Goal: Transaction & Acquisition: Purchase product/service

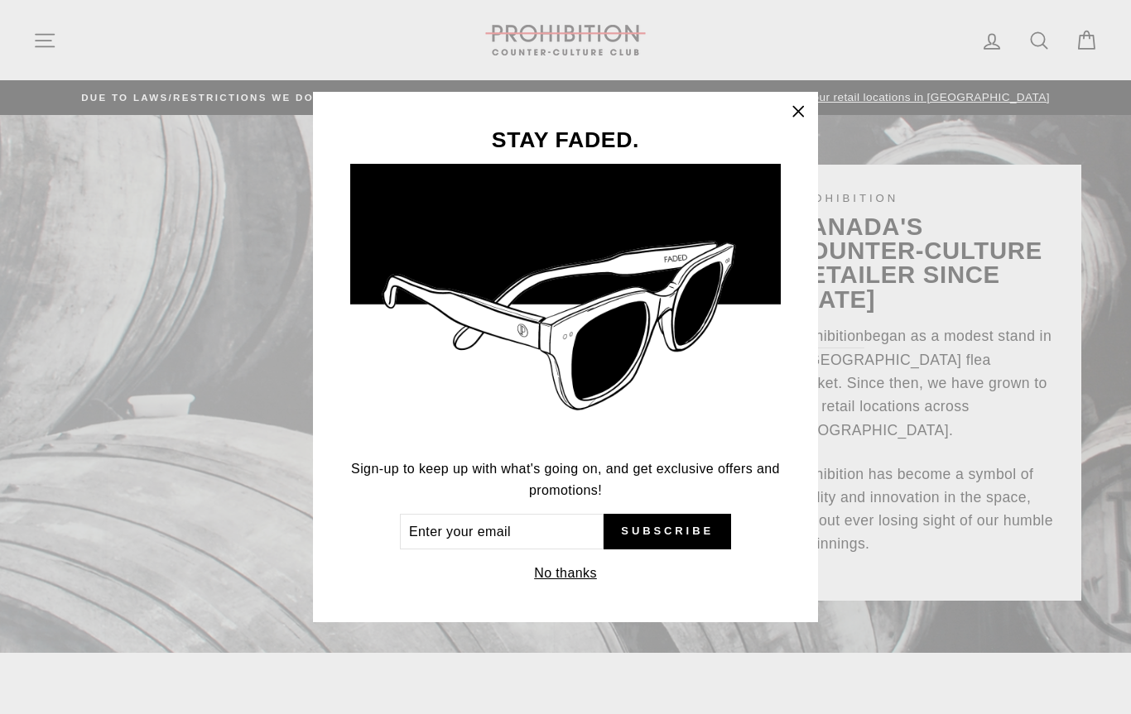
click at [796, 110] on icon "button" at bounding box center [797, 111] width 23 height 23
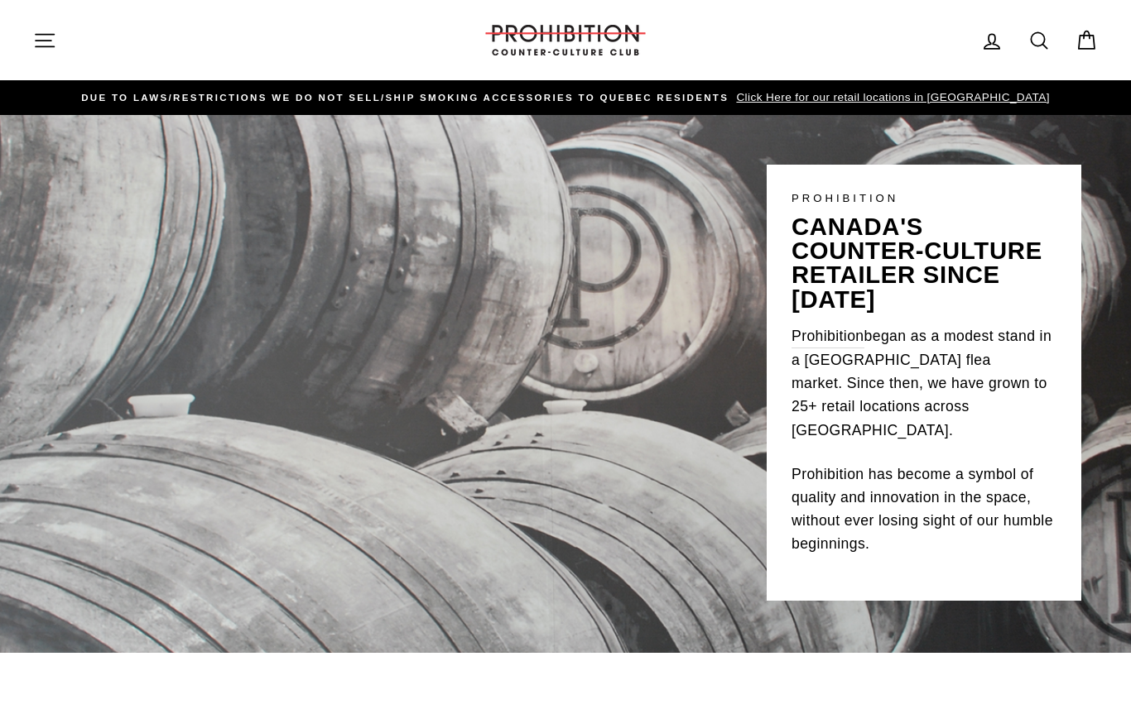
click at [1039, 34] on icon at bounding box center [1038, 40] width 23 height 23
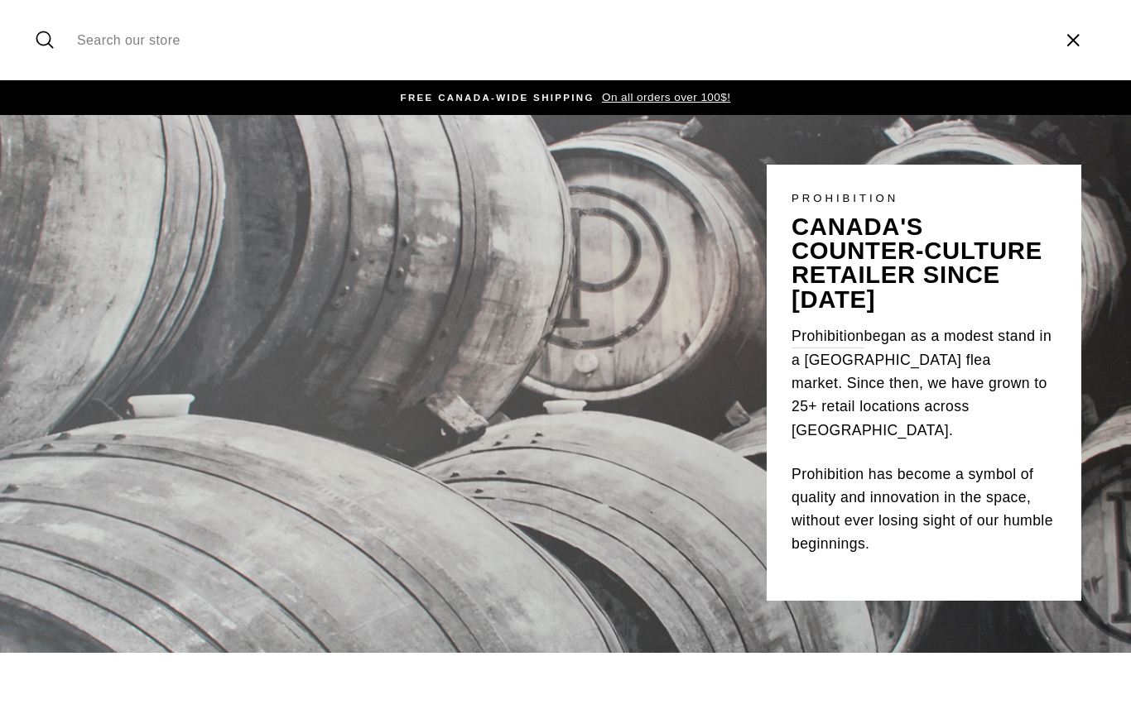
click at [1074, 35] on icon "button" at bounding box center [1072, 40] width 25 height 25
click at [1039, 36] on icon at bounding box center [1038, 40] width 23 height 23
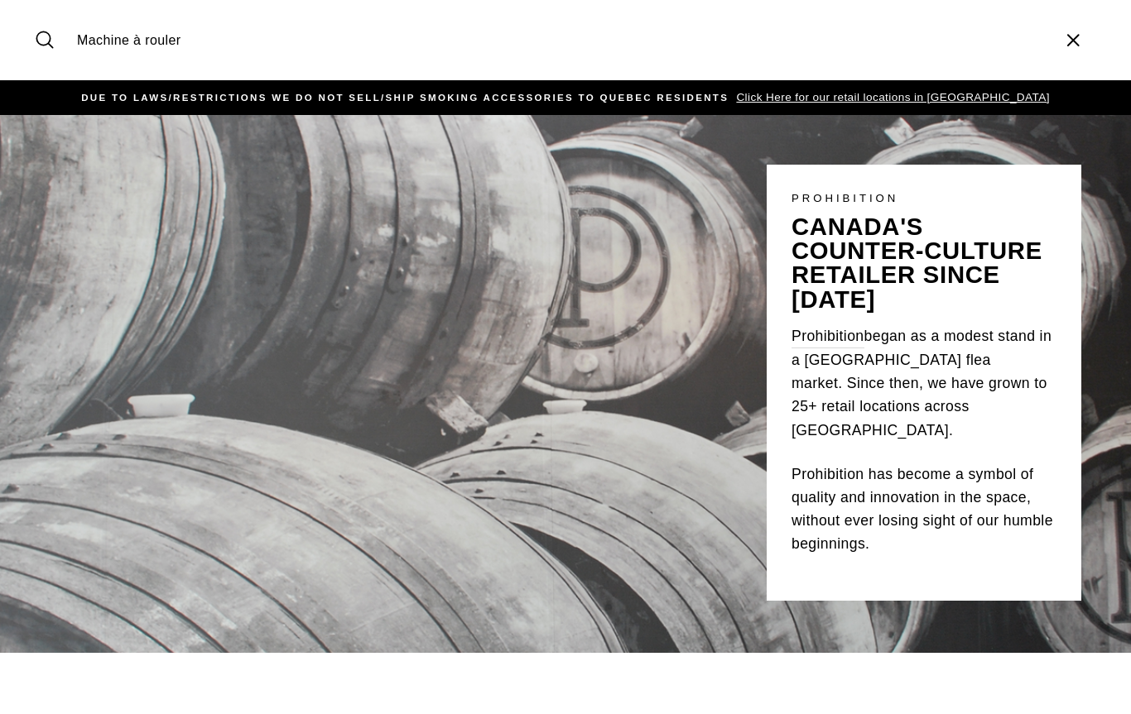
type input "Machine à rouler"
click at [50, 40] on button "Search" at bounding box center [51, 39] width 36 height 55
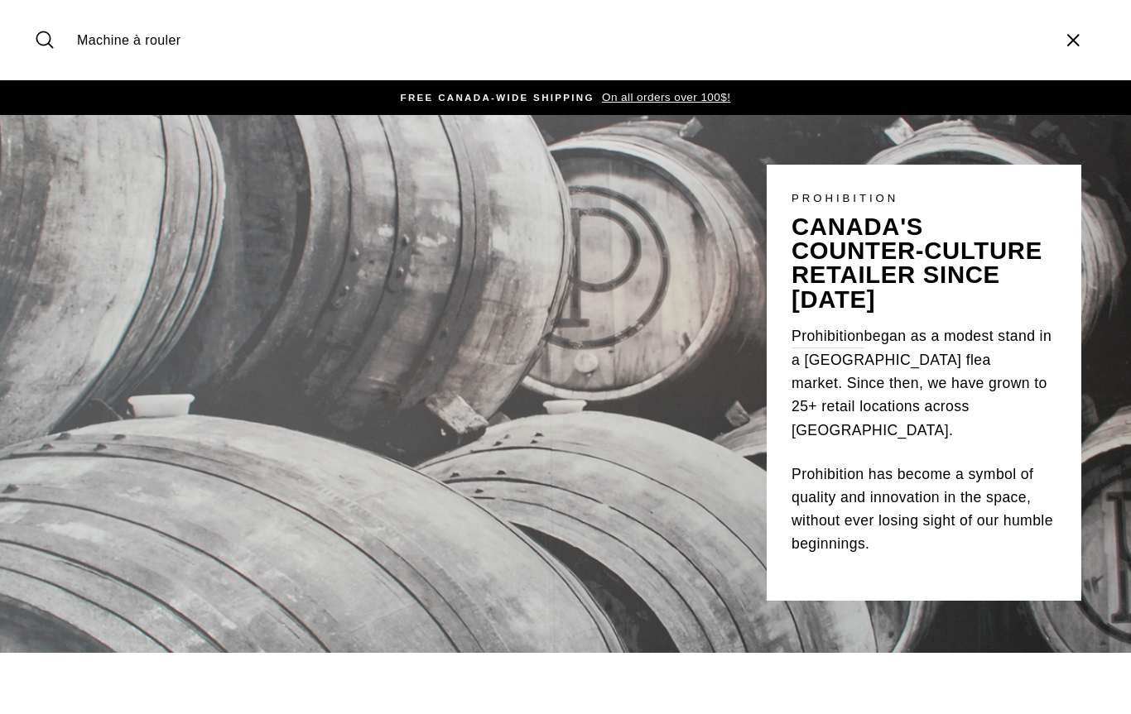
click at [1077, 43] on icon "button" at bounding box center [1073, 40] width 11 height 11
click at [43, 30] on icon "button" at bounding box center [44, 40] width 23 height 23
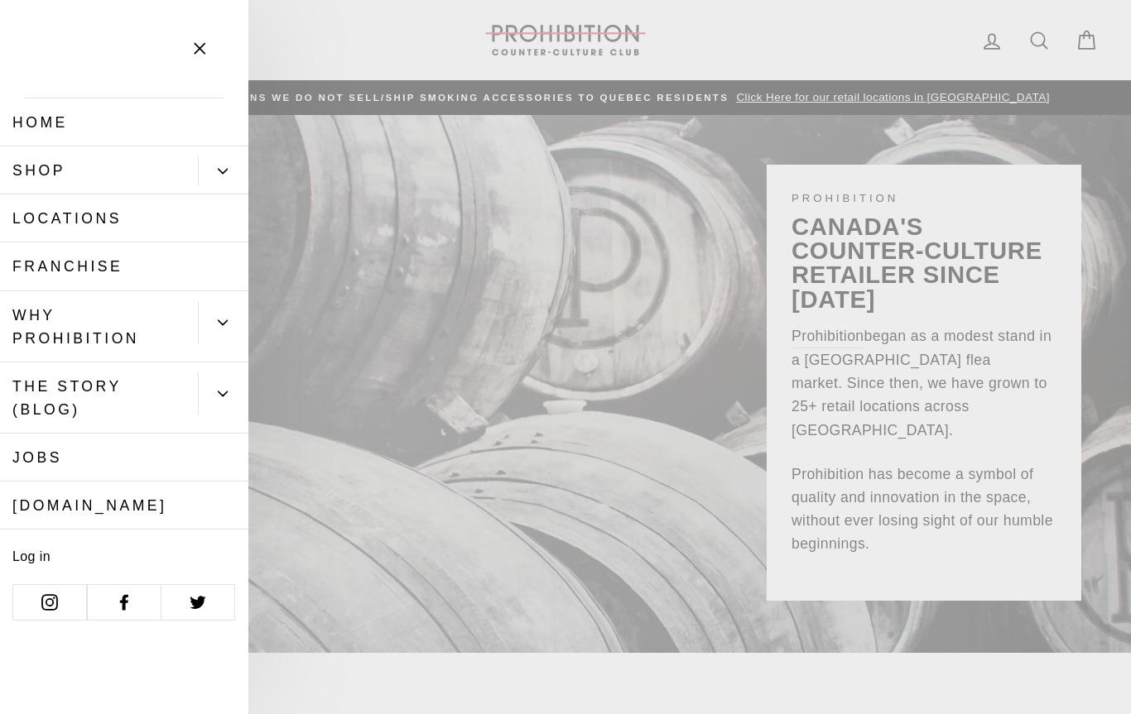
click at [230, 161] on button "Primary" at bounding box center [223, 170] width 50 height 29
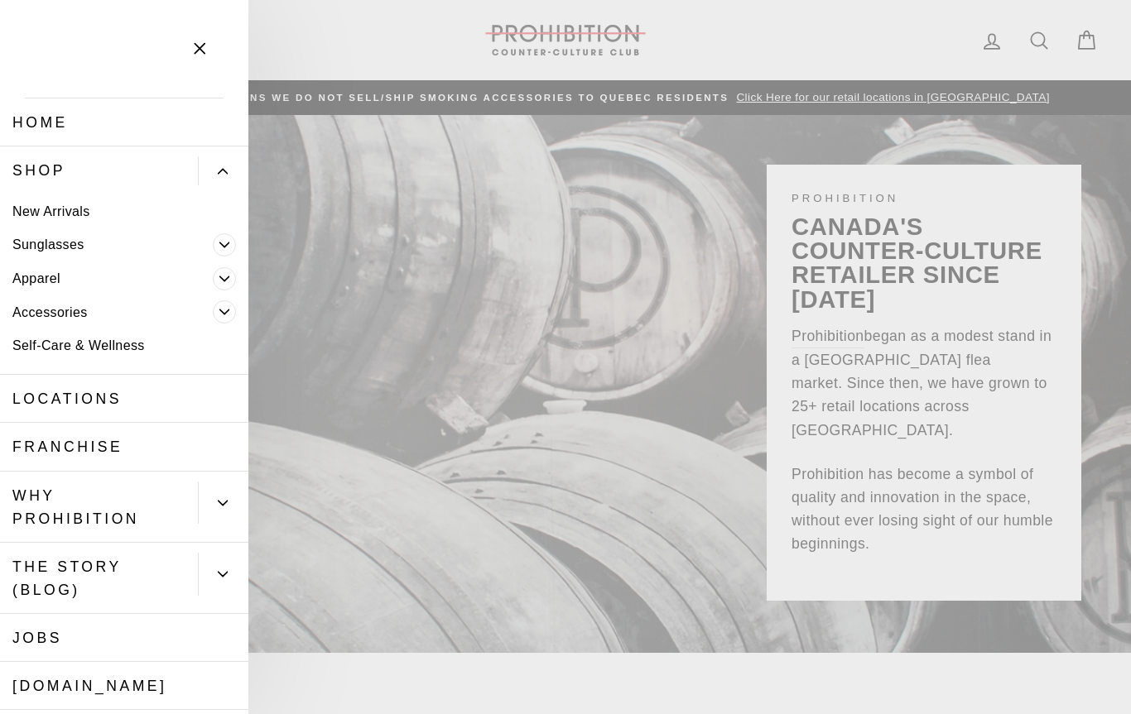
click at [233, 308] on span "Primary" at bounding box center [224, 311] width 23 height 23
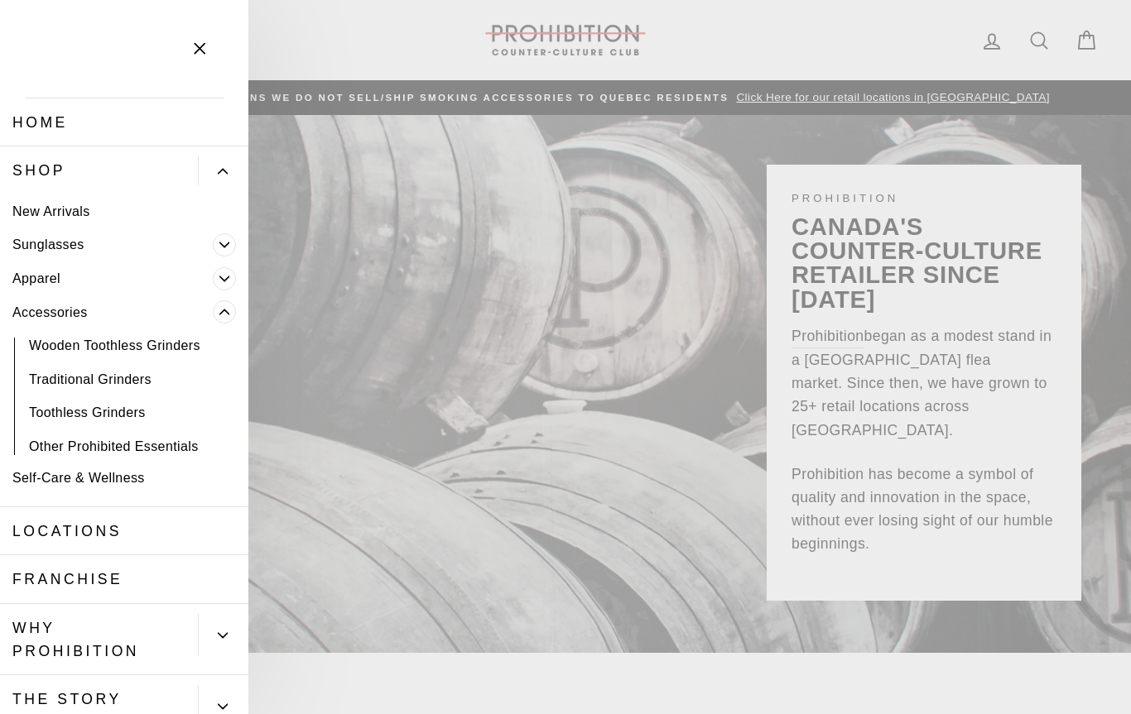
click at [172, 443] on link "Other Prohibited Essentials" at bounding box center [124, 447] width 248 height 34
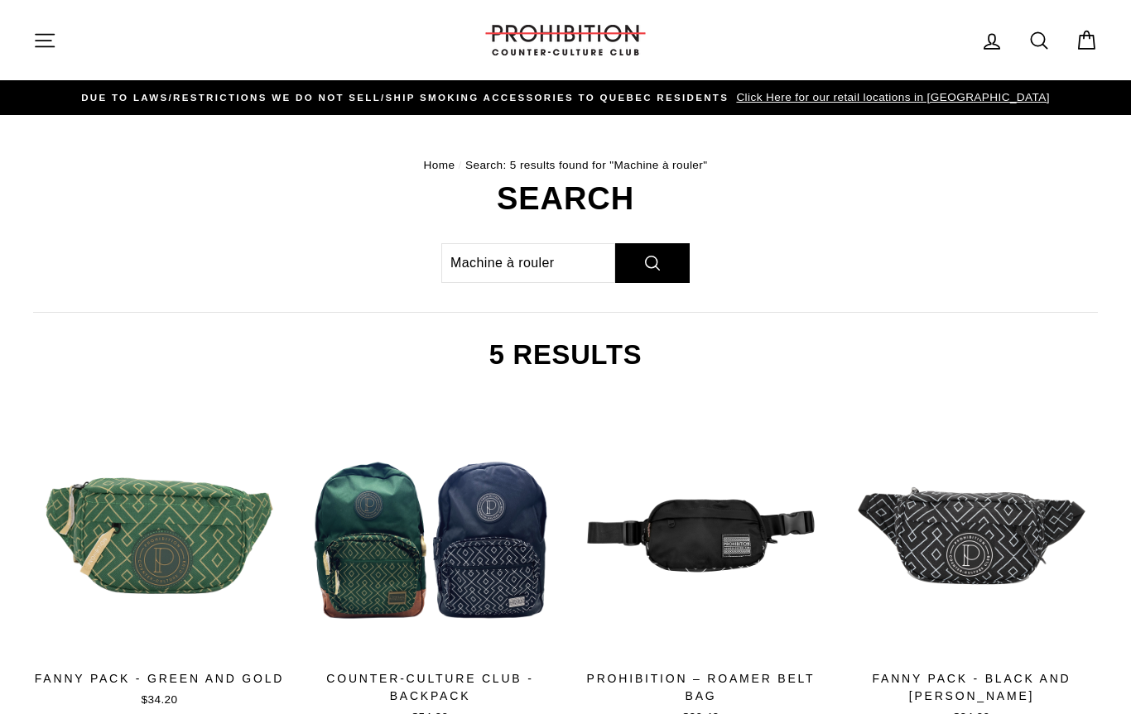
click at [43, 57] on button "Site navigation" at bounding box center [44, 40] width 43 height 36
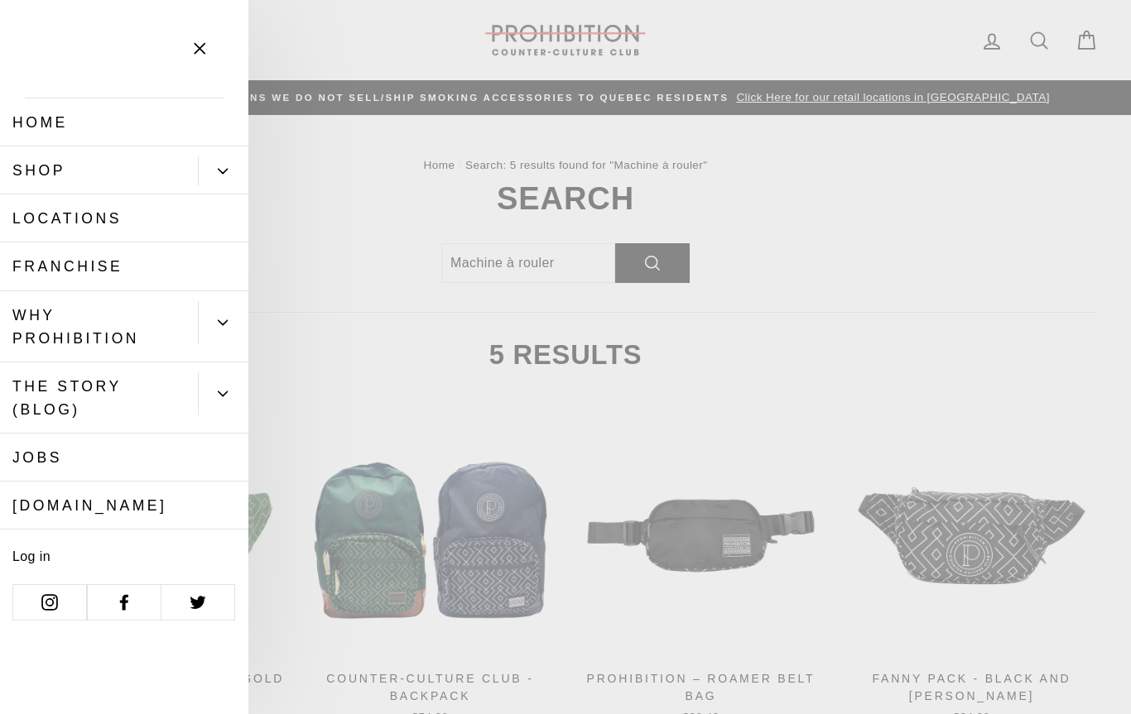
click at [372, 115] on main "Home / Search: 5 results found for "Machine à rouler" Search Machine à rouler S…" at bounding box center [565, 650] width 1131 height 1071
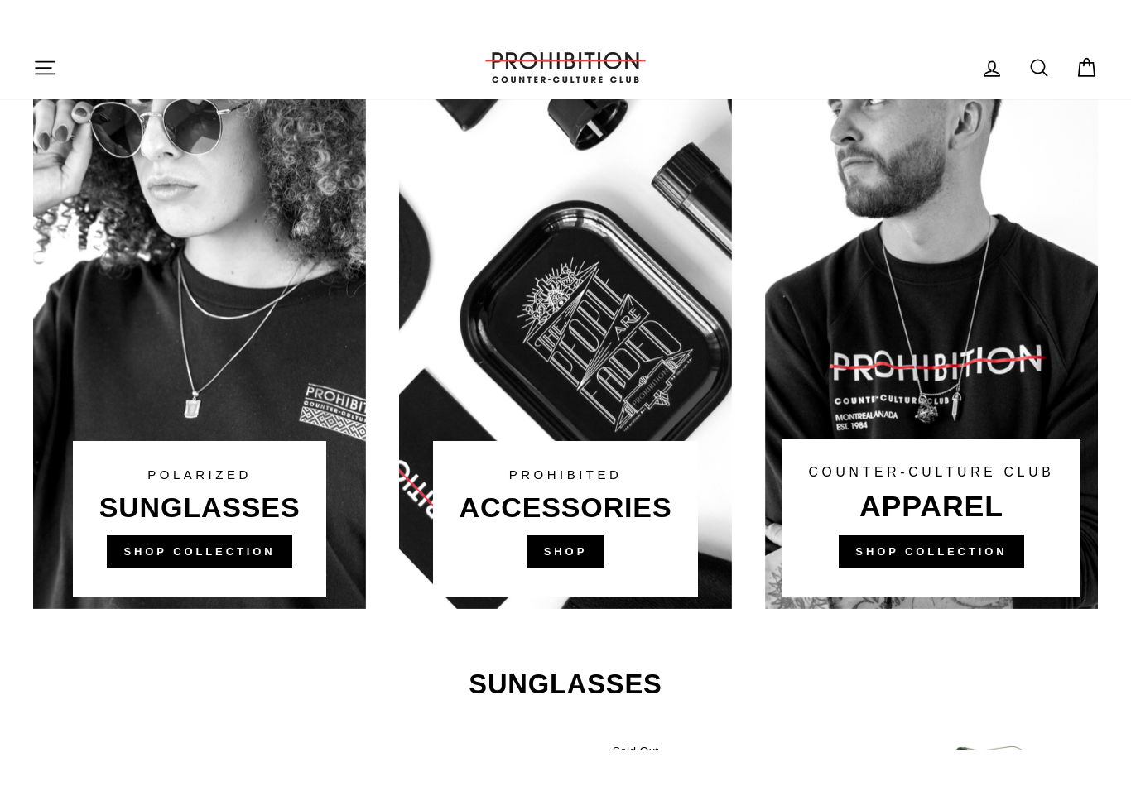
scroll to position [960, 0]
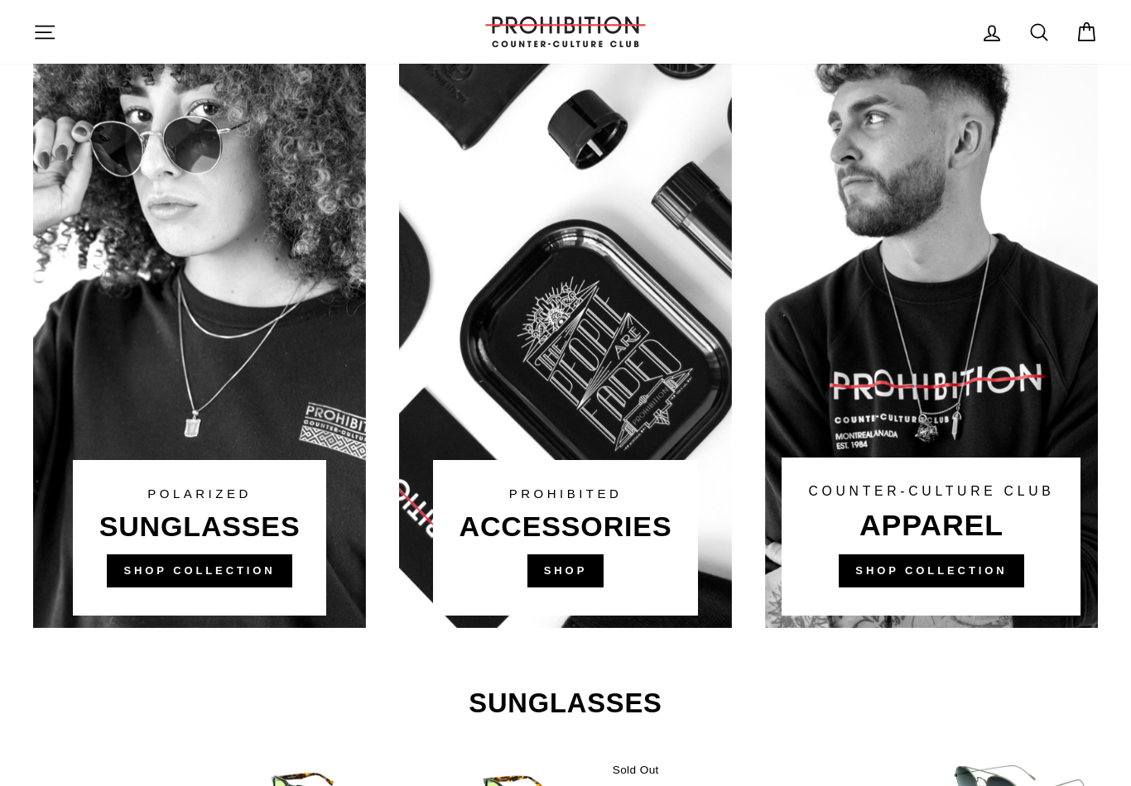
click at [577, 565] on link at bounding box center [565, 313] width 333 height 629
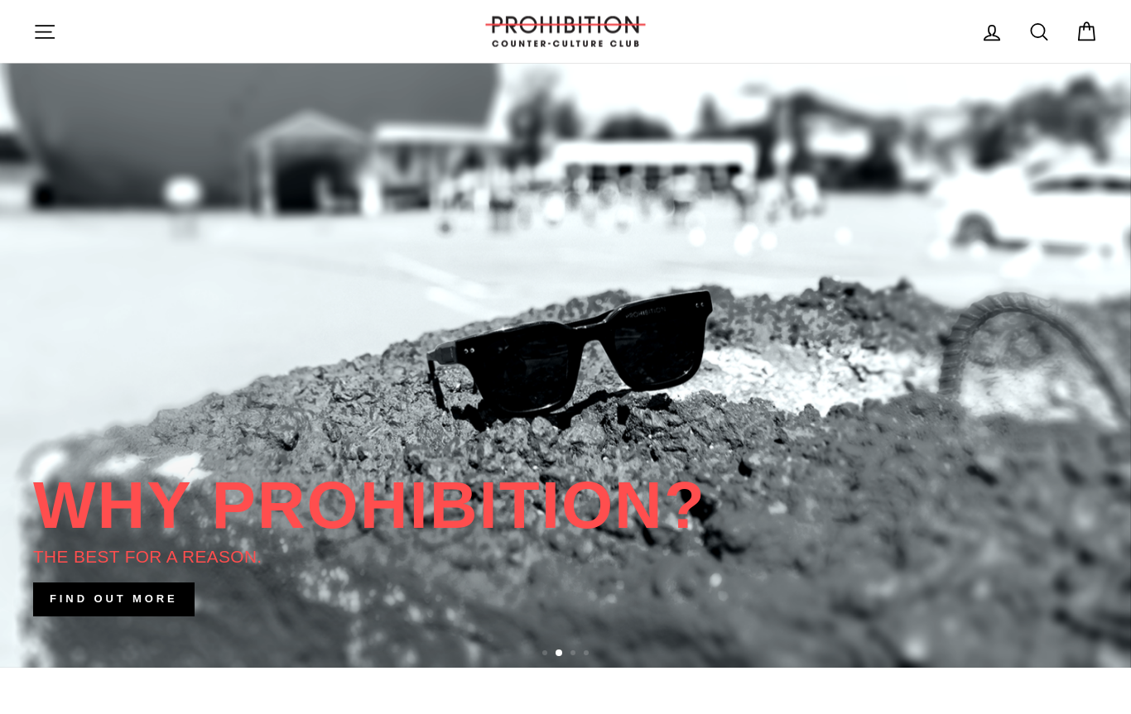
scroll to position [0, 0]
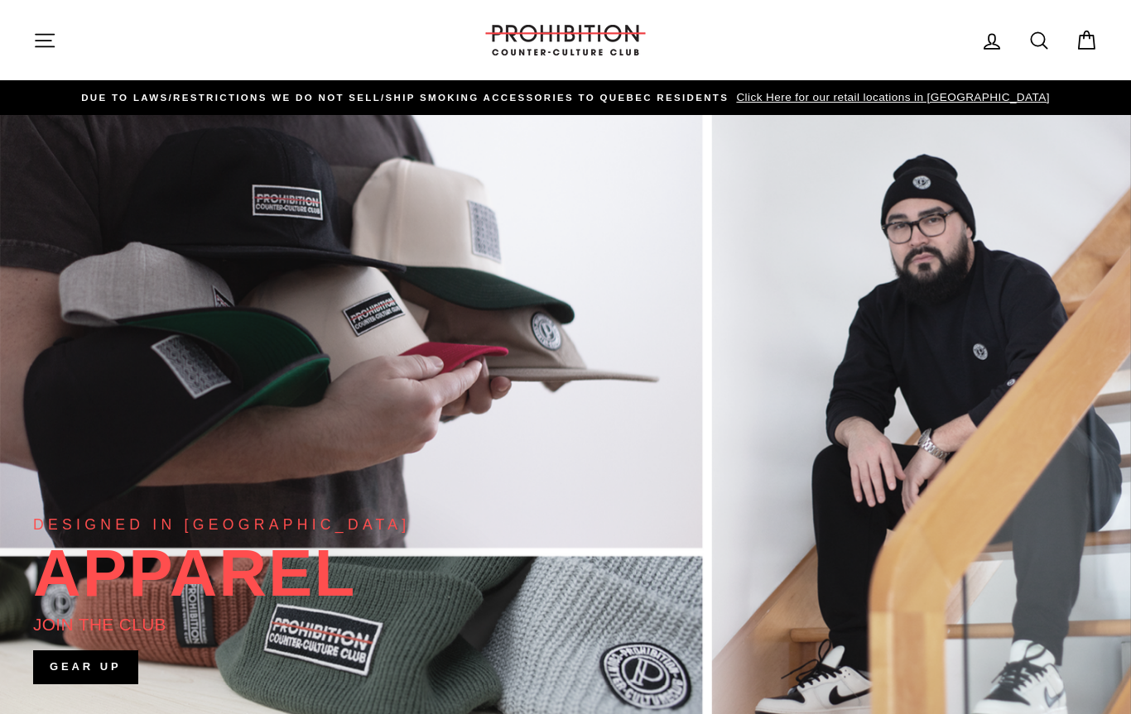
click at [47, 42] on icon "button" at bounding box center [44, 40] width 23 height 23
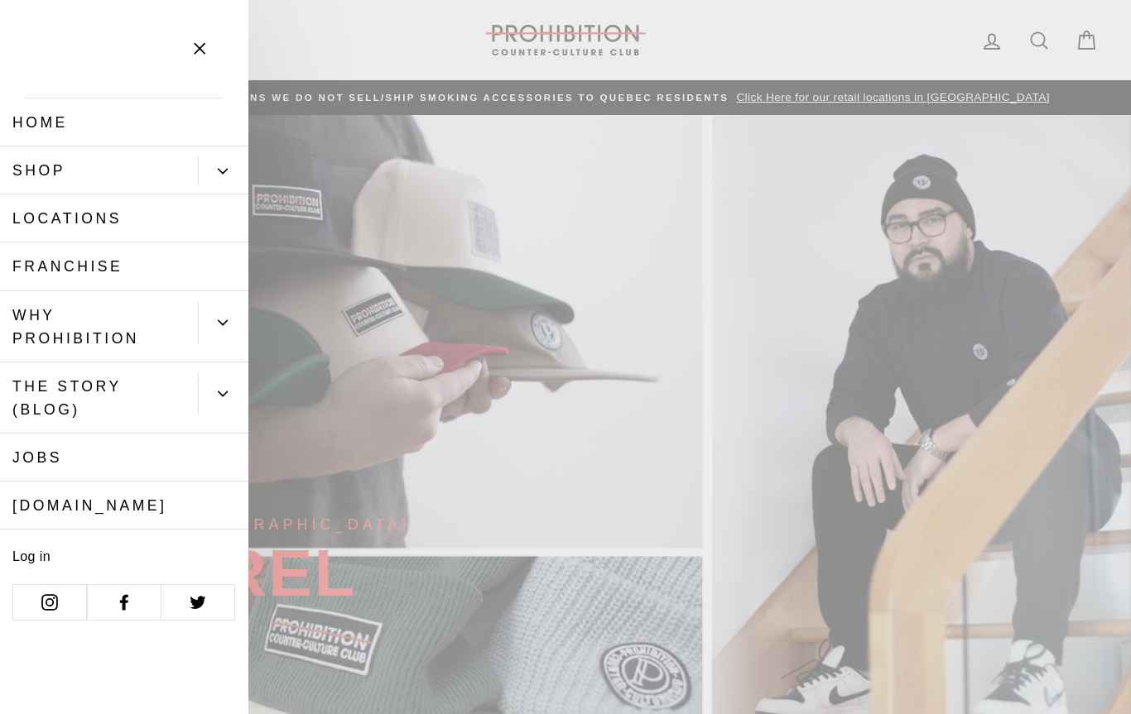
click at [228, 317] on button "Primary" at bounding box center [223, 322] width 50 height 43
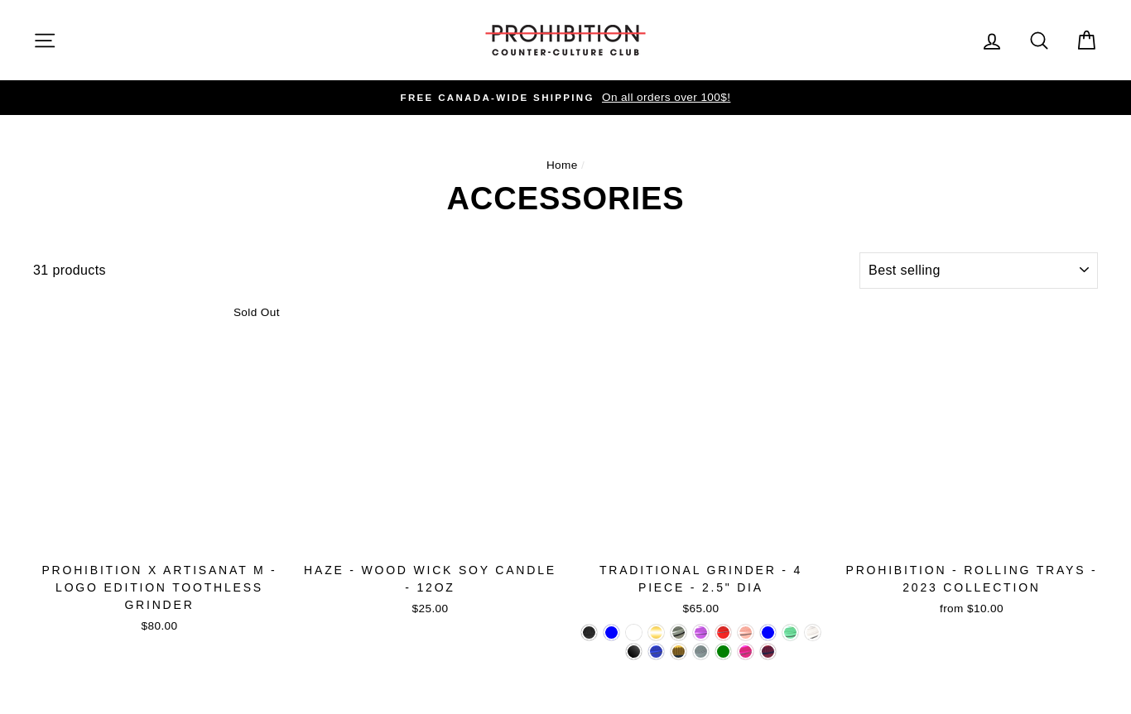
select select "best-selling"
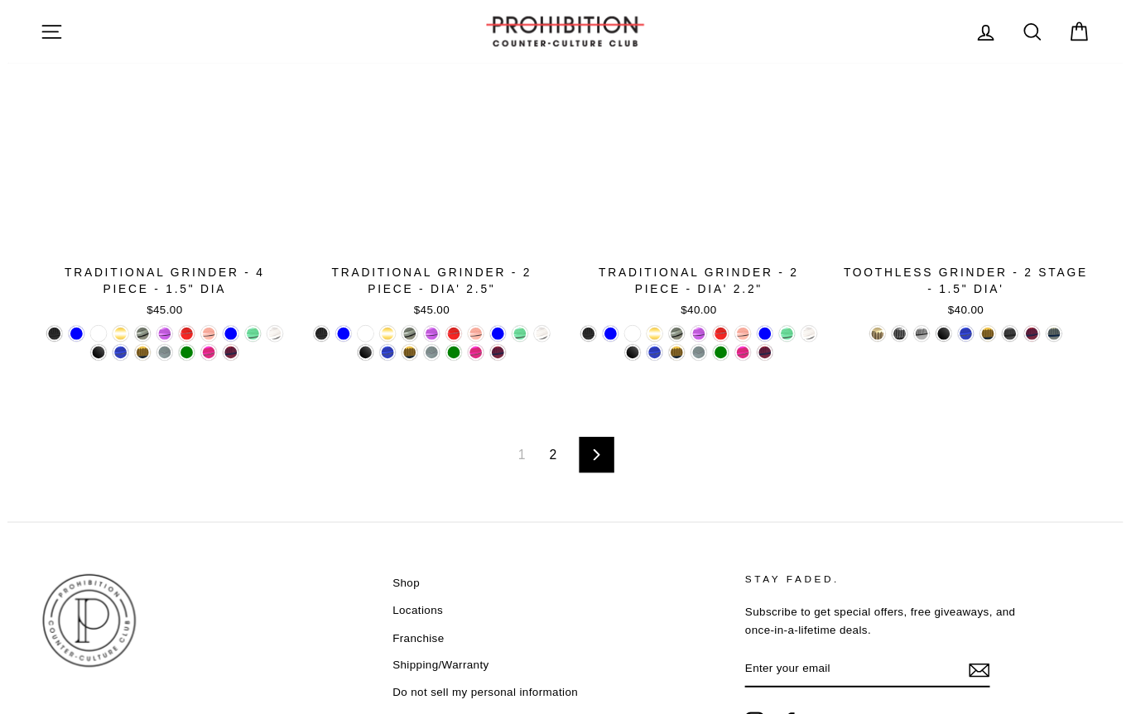
scroll to position [2515, 0]
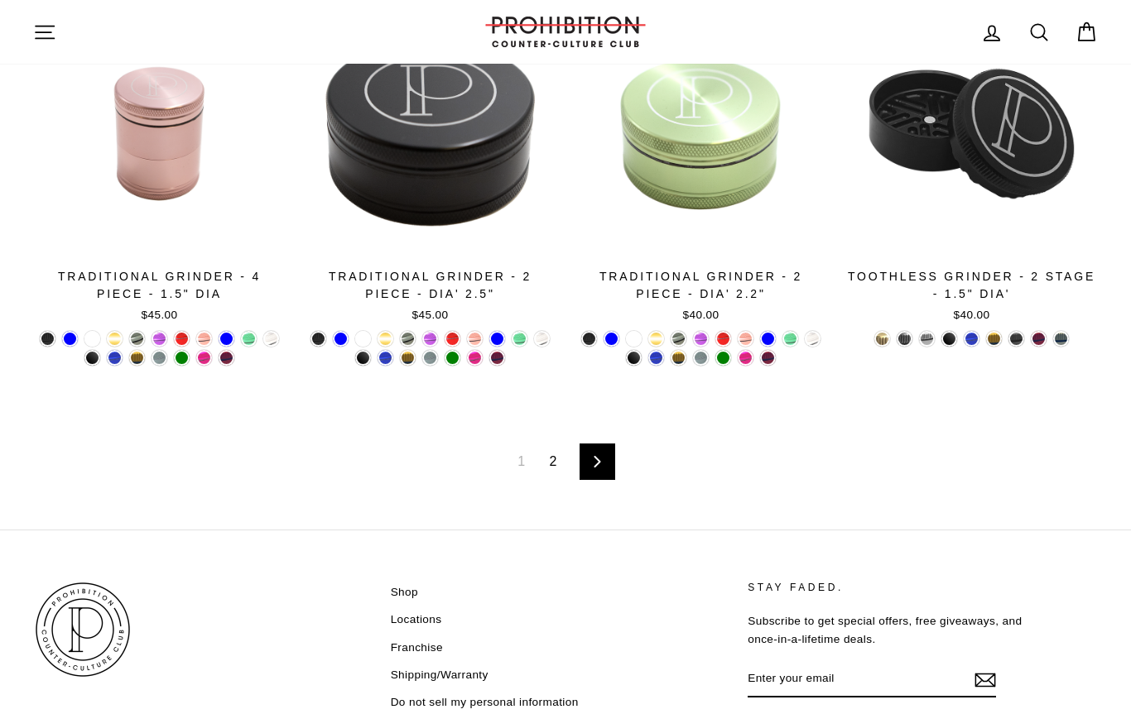
click at [598, 452] on link "Next" at bounding box center [597, 462] width 36 height 36
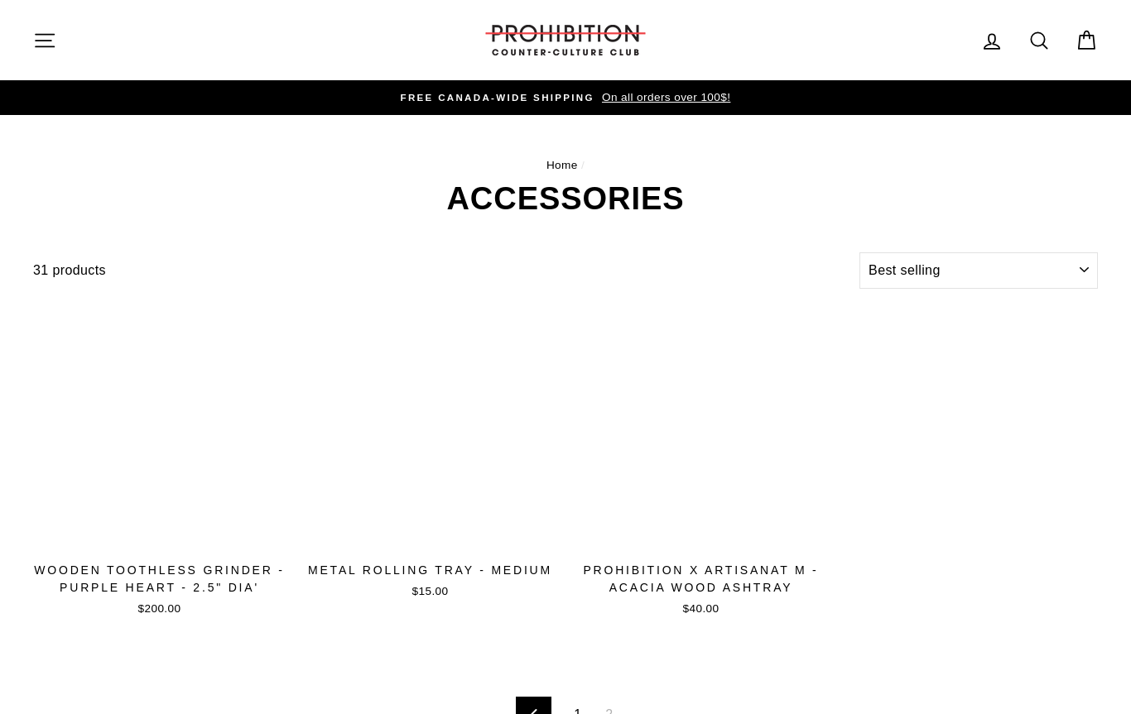
select select "best-selling"
